Goal: Task Accomplishment & Management: Manage account settings

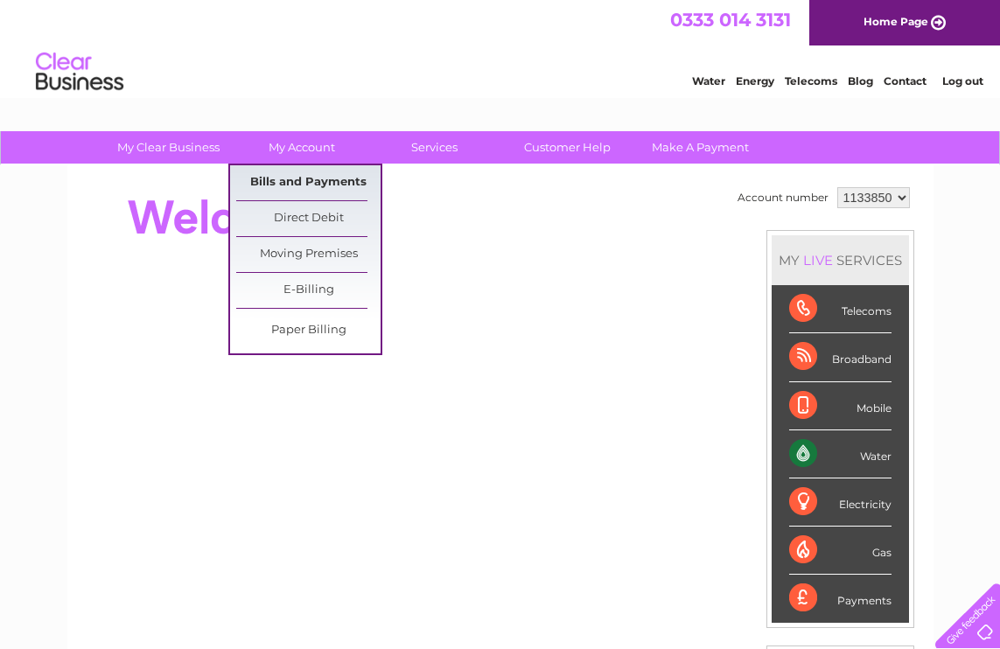
click at [314, 177] on link "Bills and Payments" at bounding box center [308, 182] width 144 height 35
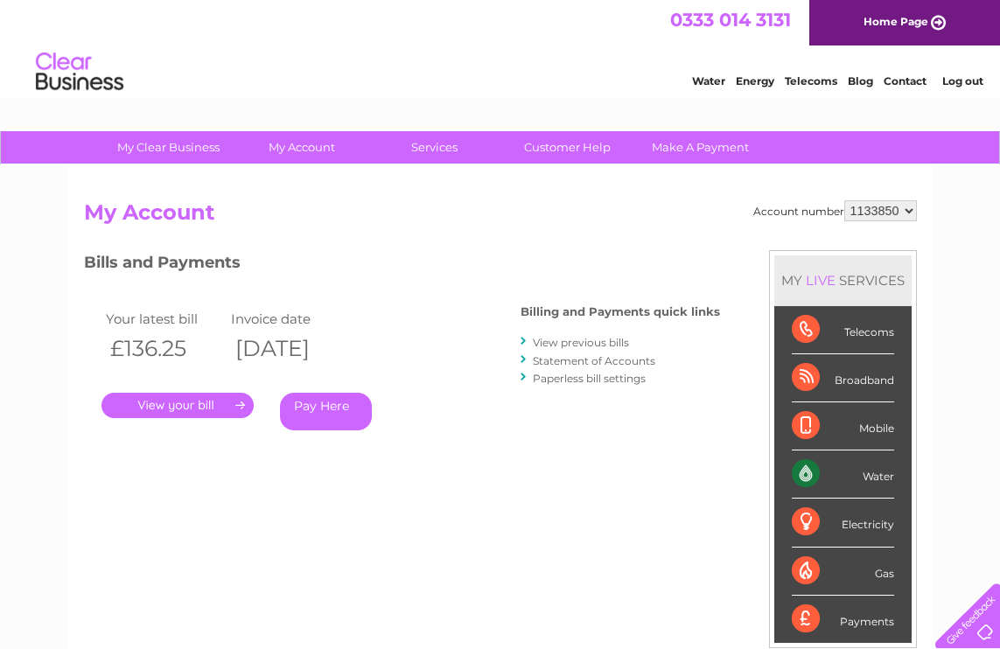
click at [191, 402] on link "." at bounding box center [178, 405] width 152 height 25
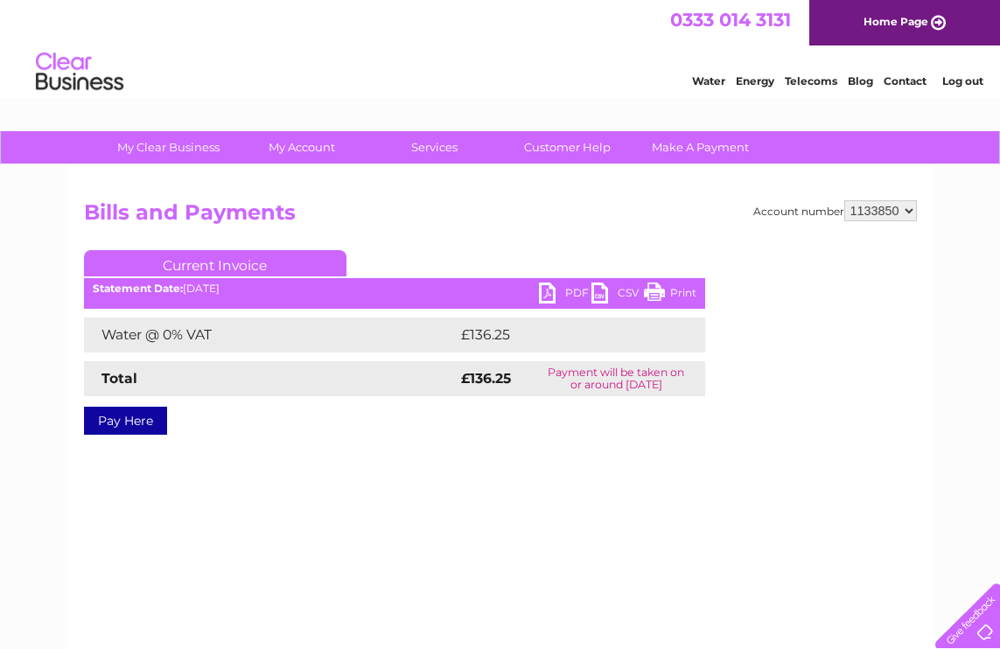
click at [553, 291] on link "PDF" at bounding box center [565, 295] width 53 height 25
click at [970, 85] on link "Log out" at bounding box center [962, 80] width 41 height 13
